Goal: Check status: Check status

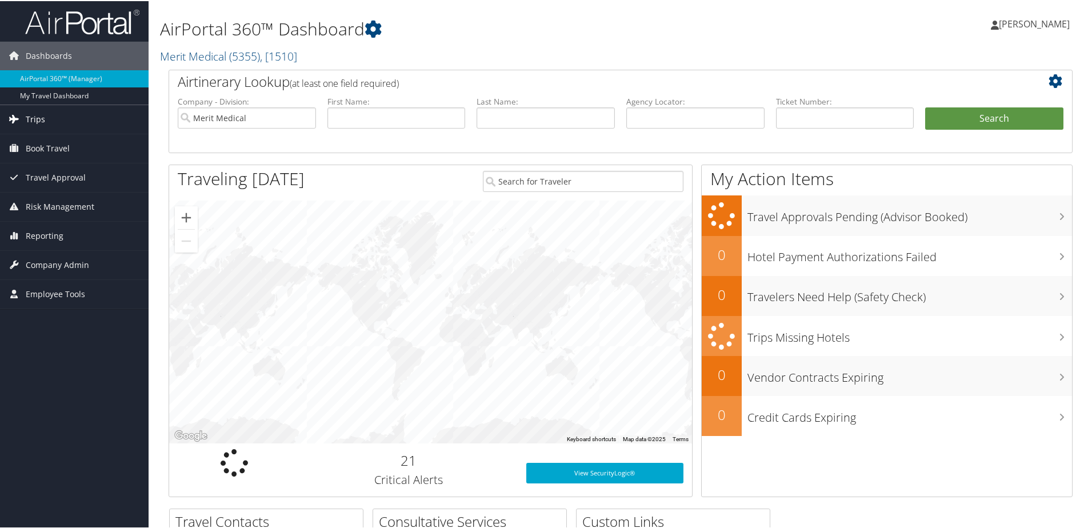
click at [31, 119] on span "Trips" at bounding box center [35, 118] width 19 height 29
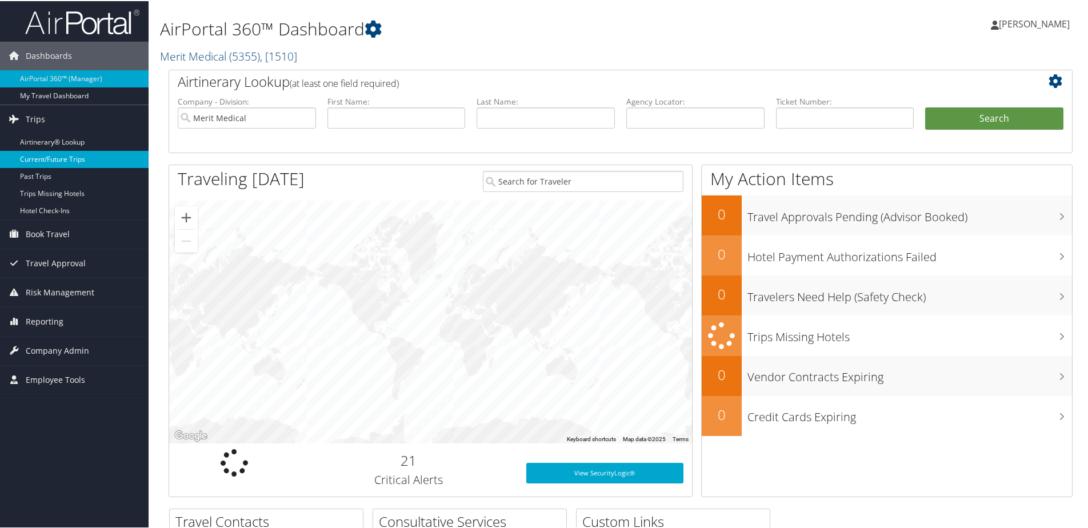
click at [67, 157] on link "Current/Future Trips" at bounding box center [74, 158] width 149 height 17
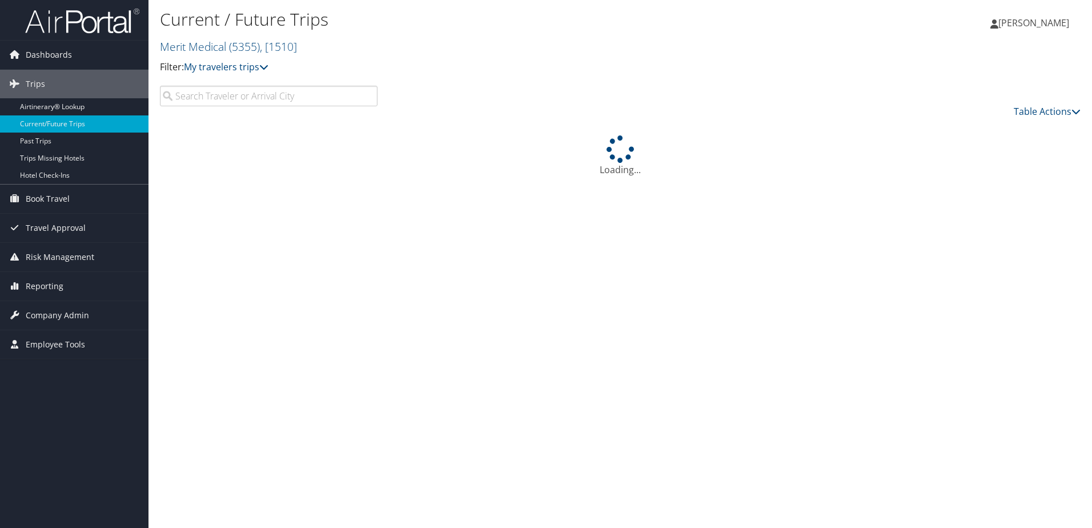
click at [266, 103] on input "search" at bounding box center [269, 96] width 218 height 21
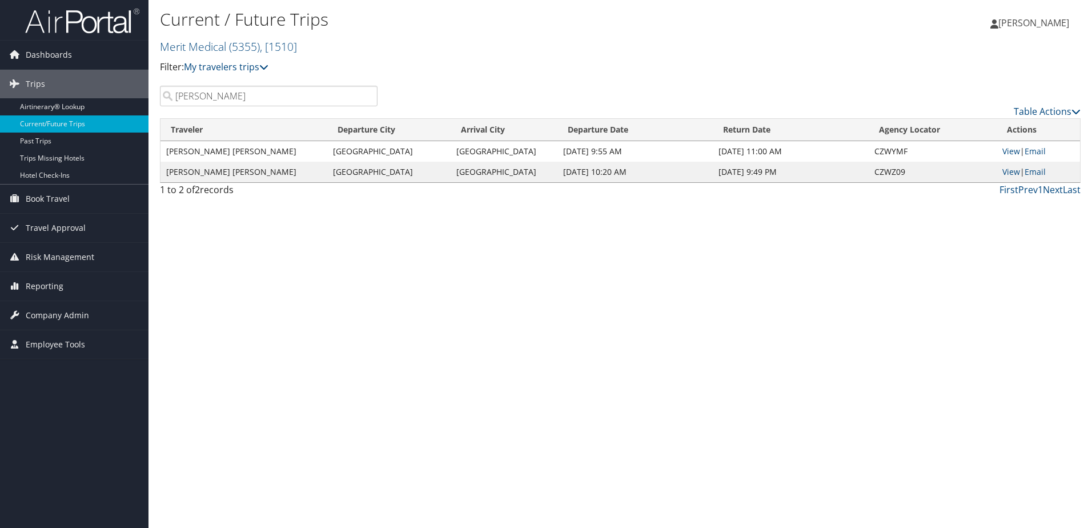
type input "adam smith"
